Goal: Task Accomplishment & Management: Use online tool/utility

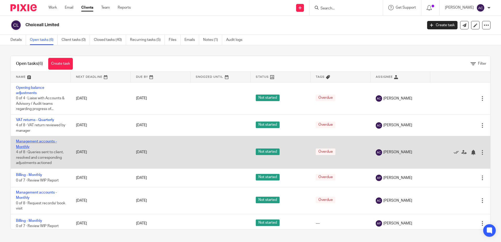
click at [23, 146] on link "Management accounts - Monthly" at bounding box center [36, 144] width 41 height 9
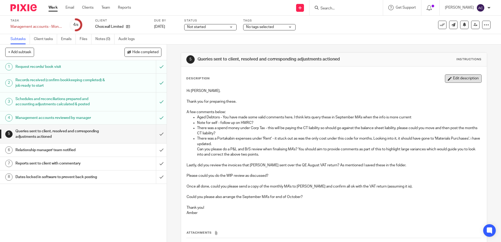
click at [464, 76] on button "Edit description" at bounding box center [463, 78] width 37 height 8
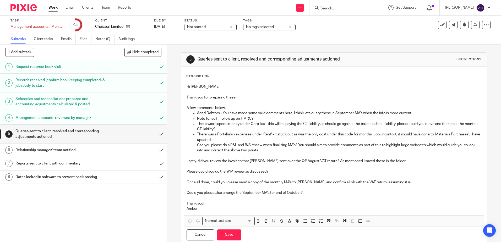
click at [421, 113] on p "Aged Debtors - You have made some valid comments here, I think lets query these…" at bounding box center [339, 112] width 284 height 5
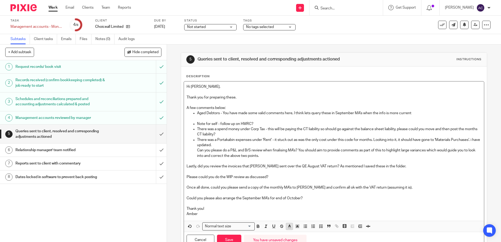
click at [289, 226] on line "button" at bounding box center [289, 226] width 1 height 0
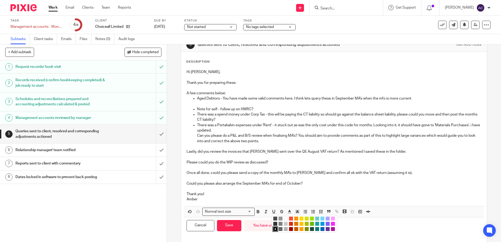
scroll to position [23, 0]
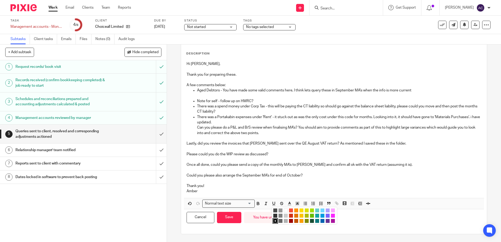
click at [331, 222] on li "color:#AB149E" at bounding box center [333, 221] width 4 height 4
drag, startPoint x: 197, startPoint y: 95, endPoint x: 179, endPoint y: 97, distance: 18.2
click at [181, 97] on div "5 Queries sent to client, resolved and corresponding adjustments actioned Instr…" at bounding box center [334, 132] width 306 height 204
drag, startPoint x: 286, startPoint y: 204, endPoint x: 292, endPoint y: 206, distance: 6.6
click at [287, 204] on icon "button" at bounding box center [289, 203] width 5 height 5
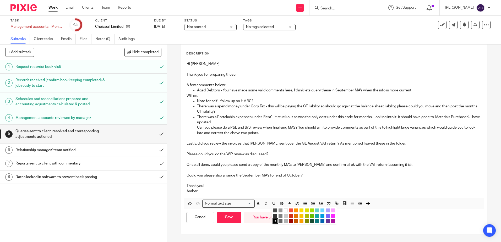
click at [326, 223] on ul "Compact color picker" at bounding box center [305, 216] width 64 height 16
click at [331, 221] on li "color:#AB149E" at bounding box center [333, 221] width 4 height 4
click at [265, 134] on p "Can you please do a P&L and B/S review when finalising MA's? You should aim to …" at bounding box center [339, 130] width 284 height 11
click at [259, 101] on p "Note for self - follow up on HMRC?" at bounding box center [339, 100] width 284 height 5
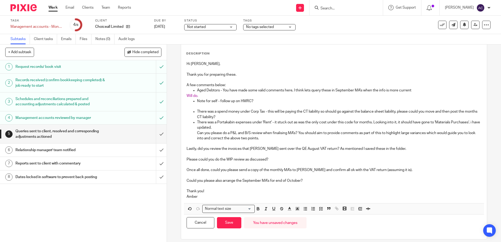
click at [229, 116] on p "There was a spend money under Corp Tax - this will be paying the CT liability s…" at bounding box center [339, 114] width 284 height 11
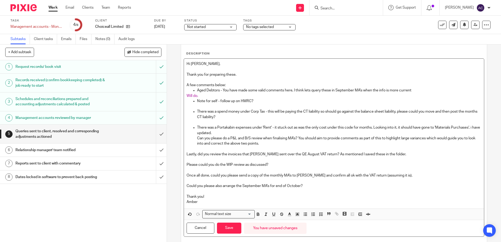
click at [228, 133] on p "There was a Portakabin expenses under 'Rent' - it stuck out as was the only cos…" at bounding box center [339, 130] width 284 height 11
click at [304, 145] on p "Can you please do a P&L and B/S review when finalising MA's? You should aim to …" at bounding box center [339, 141] width 284 height 11
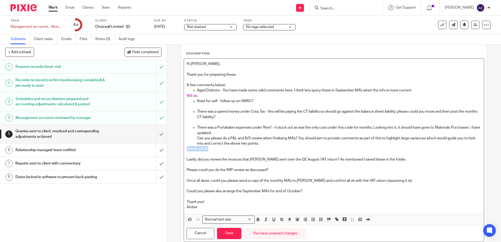
drag, startPoint x: 211, startPoint y: 150, endPoint x: 177, endPoint y: 150, distance: 34.6
click at [177, 150] on div "5 Queries sent to client, resolved and corresponding adjustments actioned Instr…" at bounding box center [334, 143] width 334 height 197
click at [289, 221] on line "button" at bounding box center [289, 221] width 3 height 0
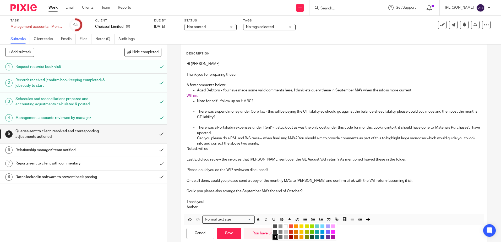
drag, startPoint x: 330, startPoint y: 238, endPoint x: 315, endPoint y: 215, distance: 26.9
click at [331, 238] on li "color:#AB149E" at bounding box center [333, 237] width 4 height 4
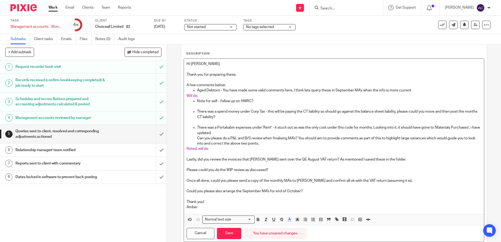
click at [291, 184] on p at bounding box center [333, 185] width 294 height 5
click at [227, 123] on p at bounding box center [333, 122] width 294 height 5
drag, startPoint x: 206, startPoint y: 121, endPoint x: 176, endPoint y: 121, distance: 30.4
click at [176, 121] on div "5 Queries sent to client, resolved and corresponding adjustments actioned Instr…" at bounding box center [334, 143] width 334 height 197
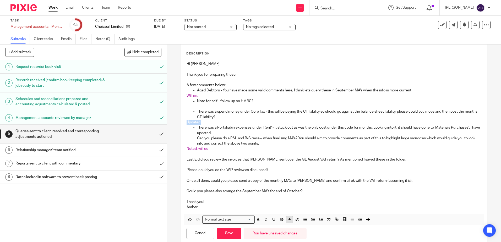
click at [289, 220] on icon "button" at bounding box center [289, 219] width 5 height 5
click at [331, 237] on li "color:#AB149E" at bounding box center [333, 237] width 4 height 4
click at [199, 124] on span "Updated." at bounding box center [193, 122] width 15 height 4
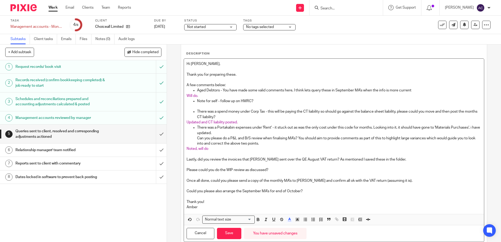
click at [223, 107] on p at bounding box center [333, 106] width 294 height 5
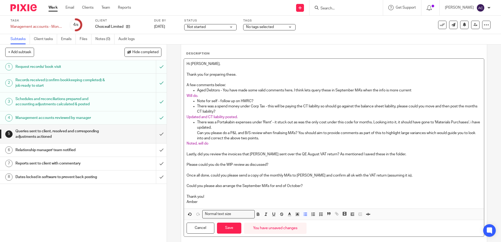
click at [274, 162] on p "Please could you do the WIP review as discussed?" at bounding box center [333, 164] width 294 height 5
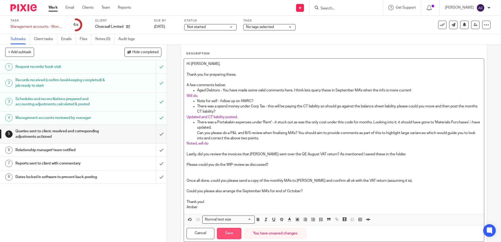
click at [233, 233] on button "Save" at bounding box center [229, 233] width 24 height 11
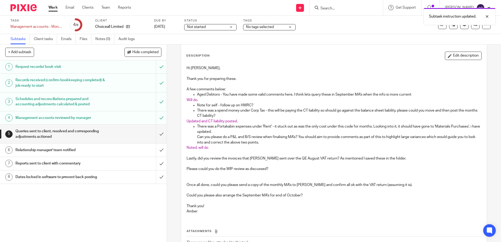
click at [219, 163] on p at bounding box center [333, 163] width 294 height 5
click at [448, 56] on button "Edit description" at bounding box center [463, 56] width 37 height 8
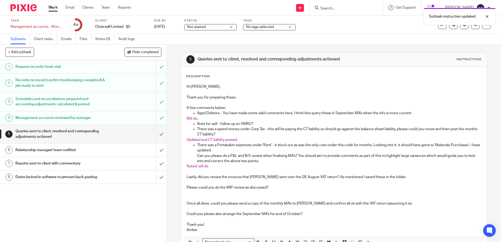
scroll to position [39, 0]
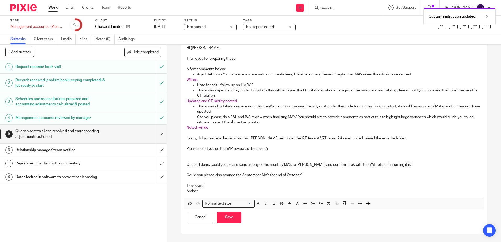
click at [346, 154] on p at bounding box center [333, 153] width 294 height 5
click at [215, 139] on p "Lastly, did you review the invoices that [PERSON_NAME] sent over the QE August …" at bounding box center [333, 138] width 294 height 5
click at [216, 143] on p at bounding box center [333, 143] width 294 height 5
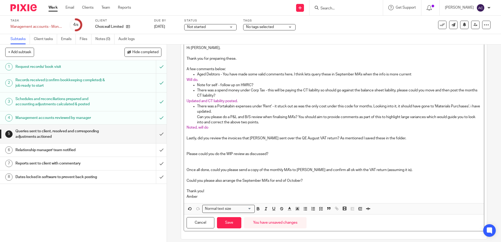
click at [207, 161] on p at bounding box center [333, 159] width 294 height 5
click at [307, 181] on p "Could you please also arrange the September MA's for end of October?" at bounding box center [333, 180] width 294 height 5
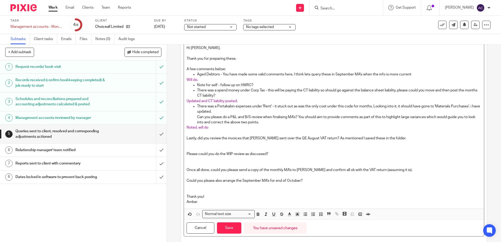
click at [306, 173] on p at bounding box center [333, 175] width 294 height 5
